Goal: Task Accomplishment & Management: Manage account settings

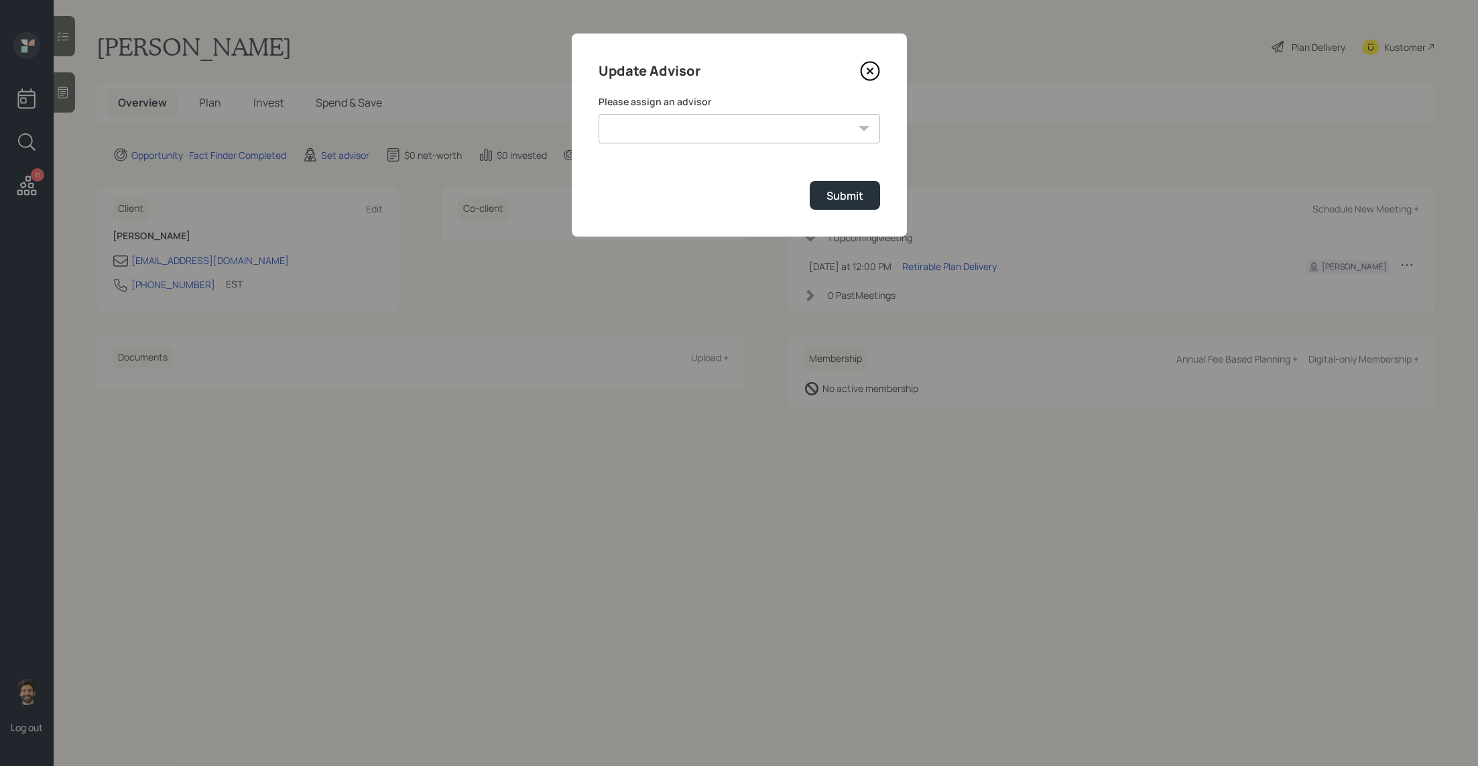
select select "f14b762f-c7c2-4b89-9227-8fa891345eea"
click at [598, 114] on select "[PERSON_NAME] [PERSON_NAME] [PERSON_NAME] End [PERSON_NAME] [PERSON_NAME] [PERS…" at bounding box center [738, 128] width 281 height 29
click at [838, 196] on div "Submit" at bounding box center [844, 195] width 37 height 15
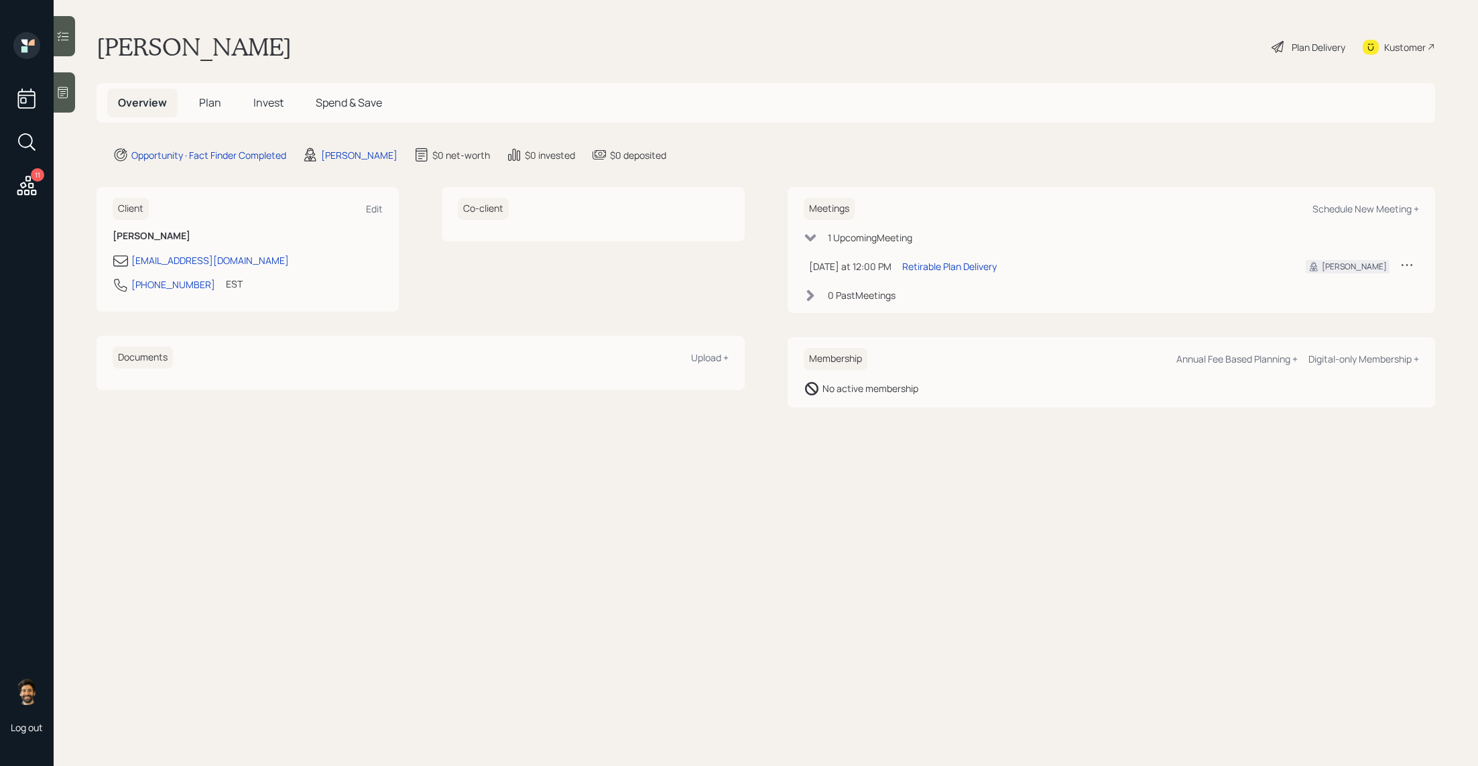
click at [209, 102] on span "Plan" at bounding box center [210, 102] width 22 height 15
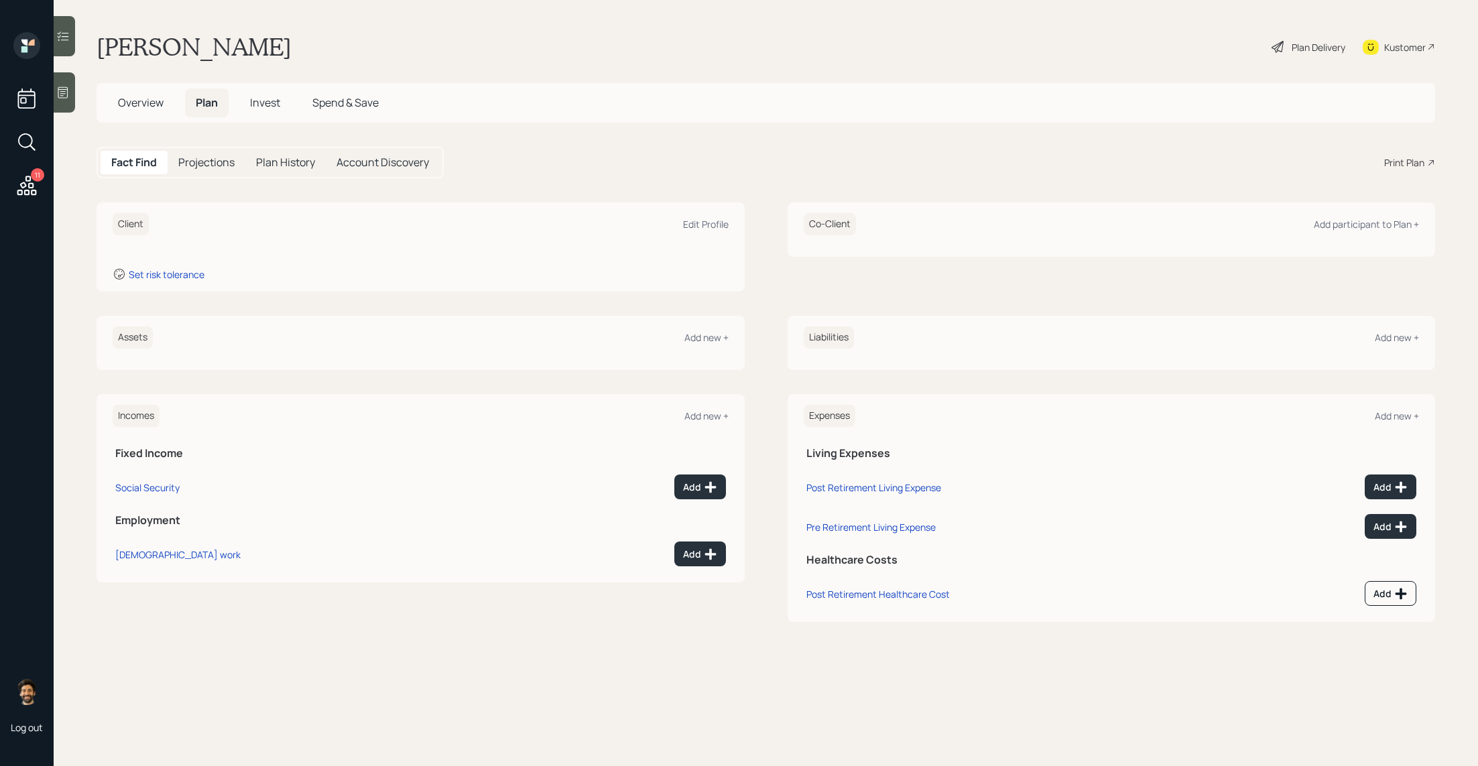
click at [57, 99] on icon at bounding box center [62, 92] width 13 height 13
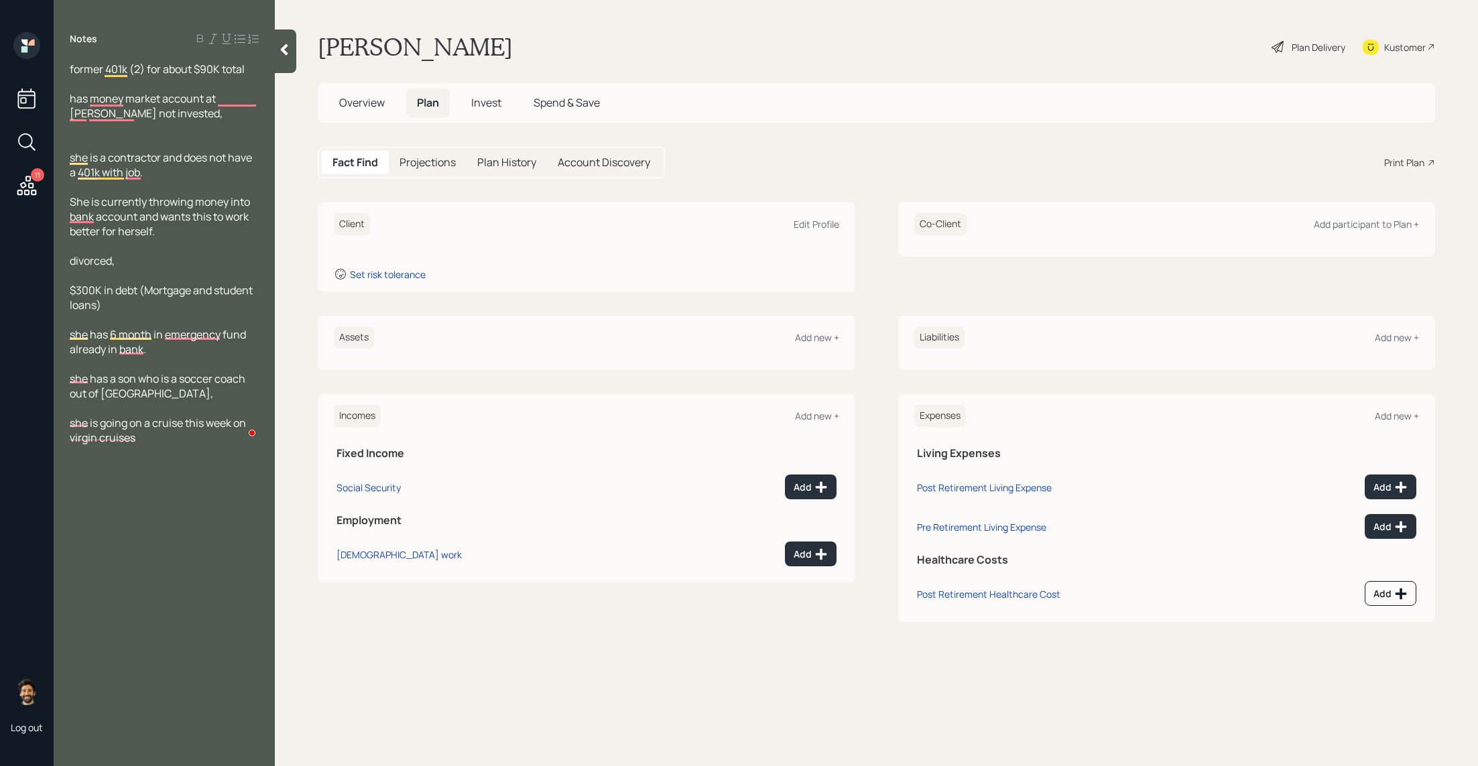
click at [287, 52] on icon at bounding box center [283, 49] width 13 height 13
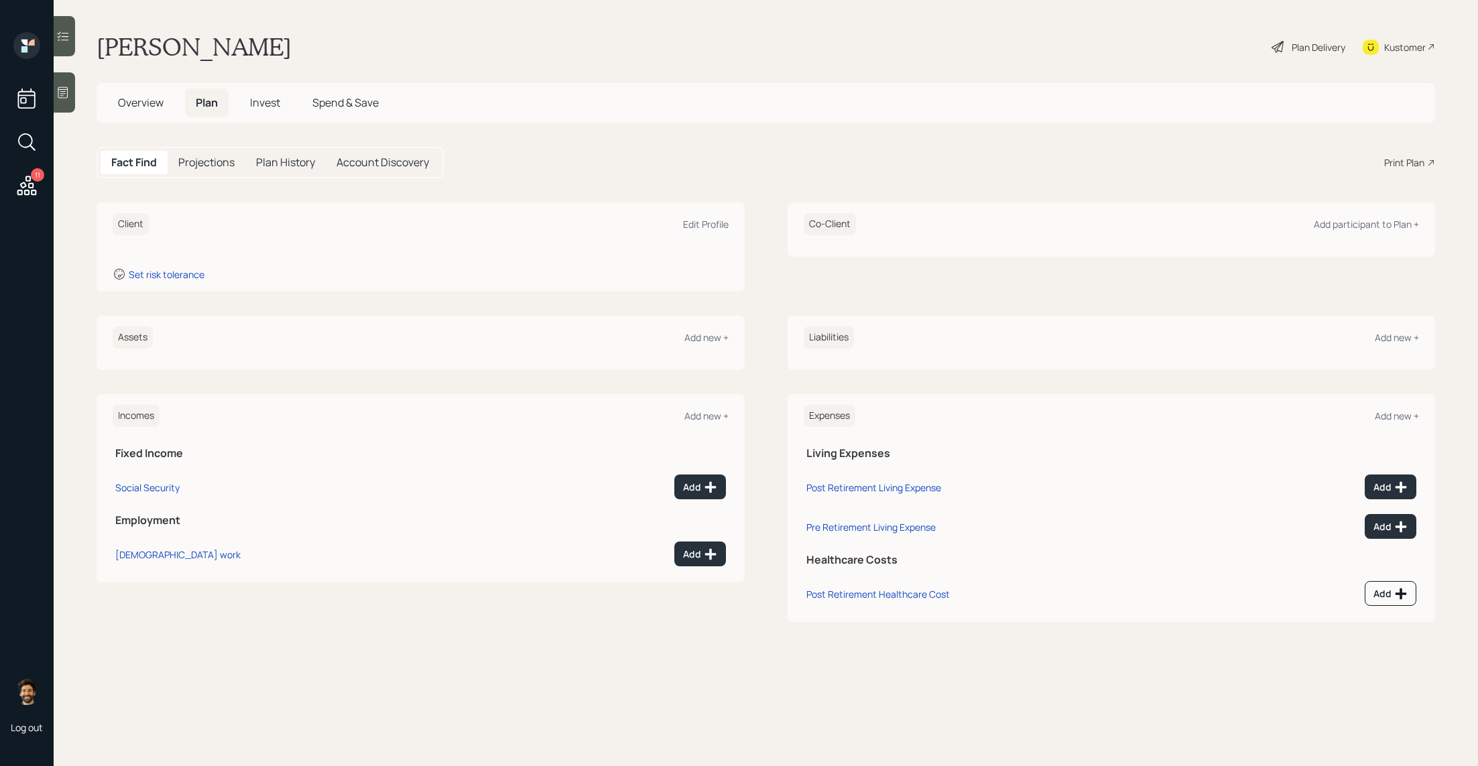
click at [122, 99] on span "Overview" at bounding box center [141, 102] width 46 height 15
